Goal: Task Accomplishment & Management: Manage account settings

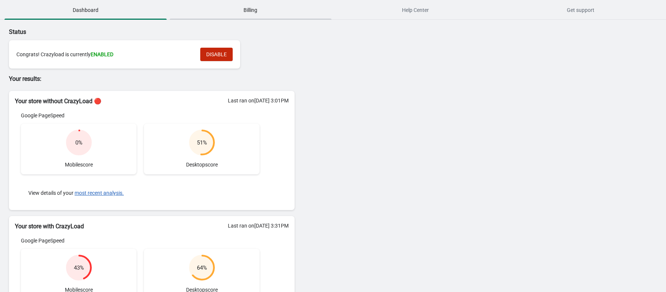
click at [292, 8] on span "Billing" at bounding box center [251, 9] width 162 height 13
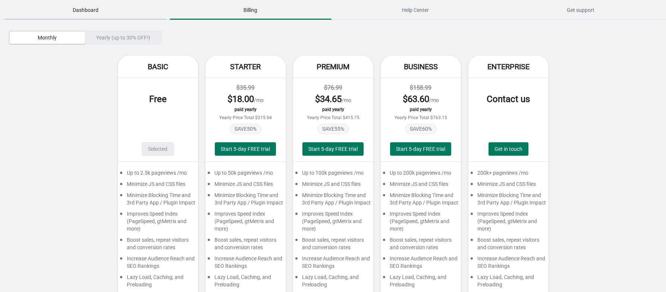
click at [100, 14] on span "Dashboard" at bounding box center [85, 9] width 162 height 13
